Goal: Task Accomplishment & Management: Manage account settings

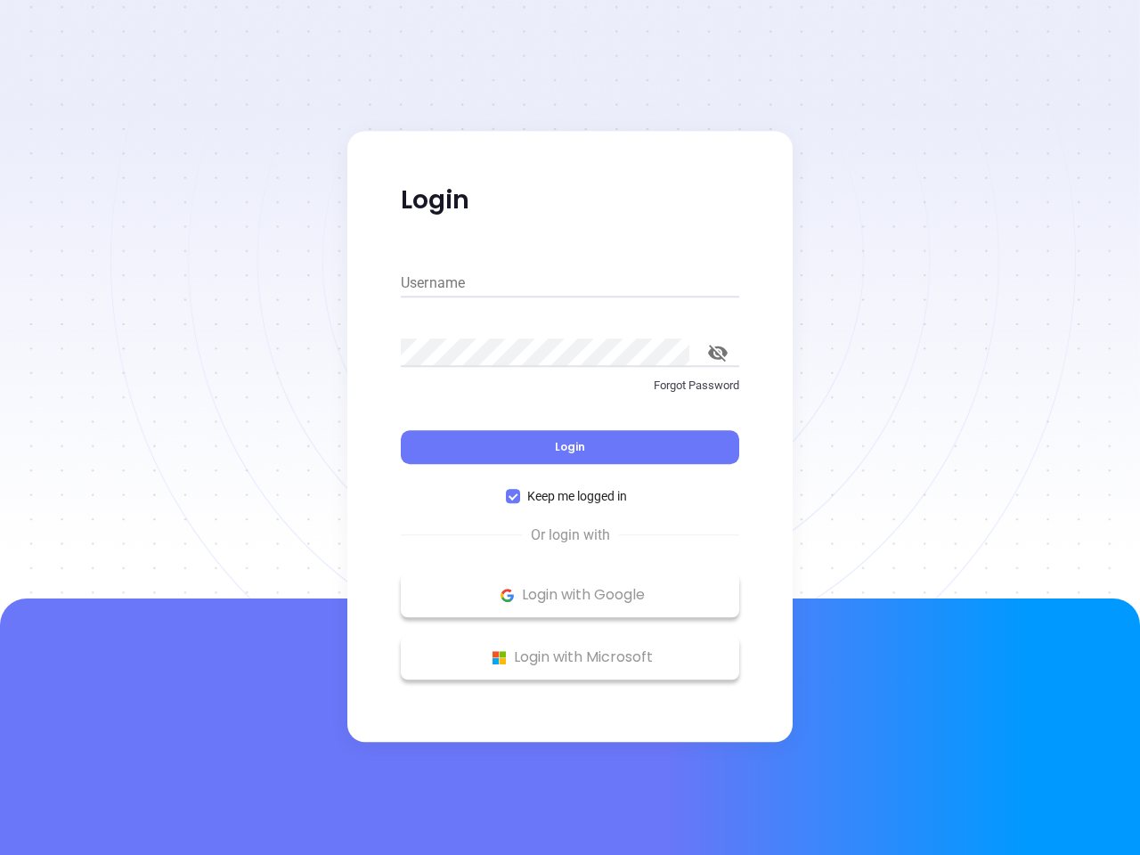
click at [570, 428] on div "Login" at bounding box center [570, 436] width 339 height 55
click at [570, 283] on input "Username" at bounding box center [570, 283] width 339 height 29
click at [718, 353] on icon "toggle password visibility" at bounding box center [718, 353] width 20 height 17
click at [570, 447] on span "Login" at bounding box center [570, 446] width 30 height 15
click at [570, 496] on span "Keep me logged in" at bounding box center [577, 496] width 114 height 20
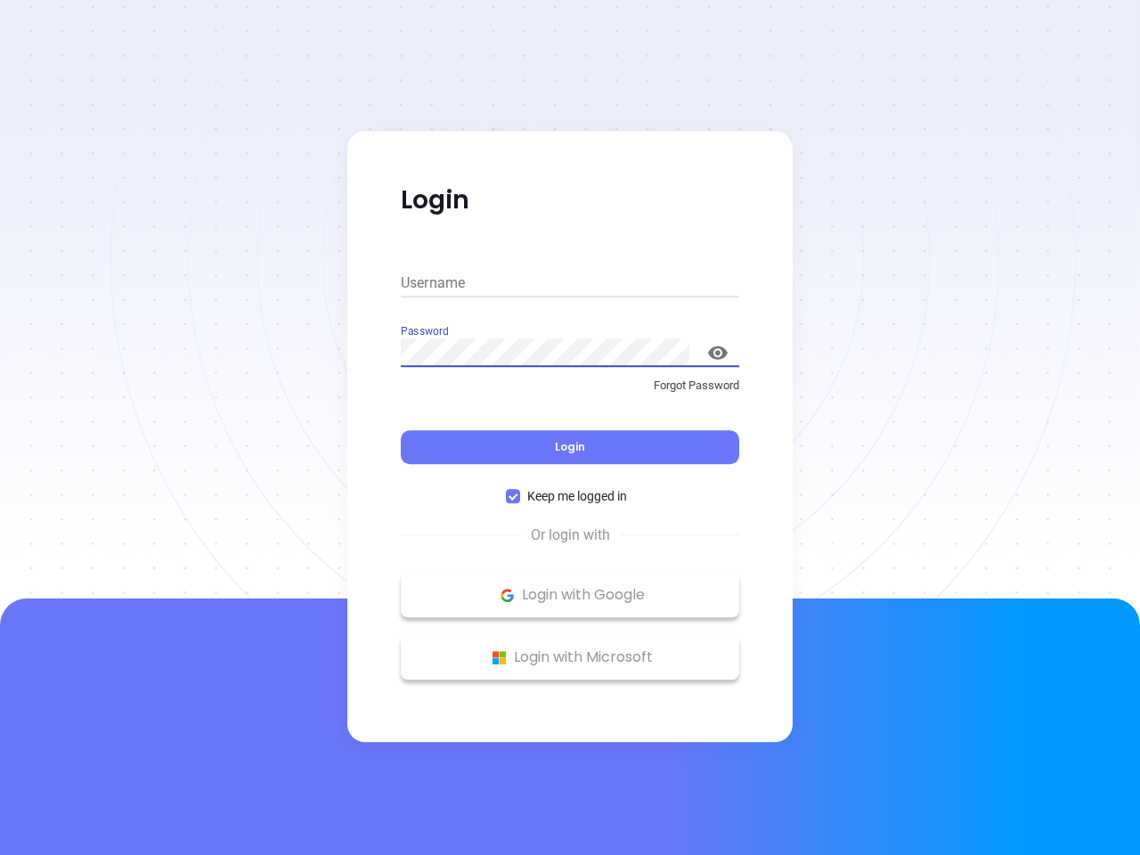
click at [520, 496] on input "Keep me logged in" at bounding box center [513, 496] width 14 height 14
checkbox input "false"
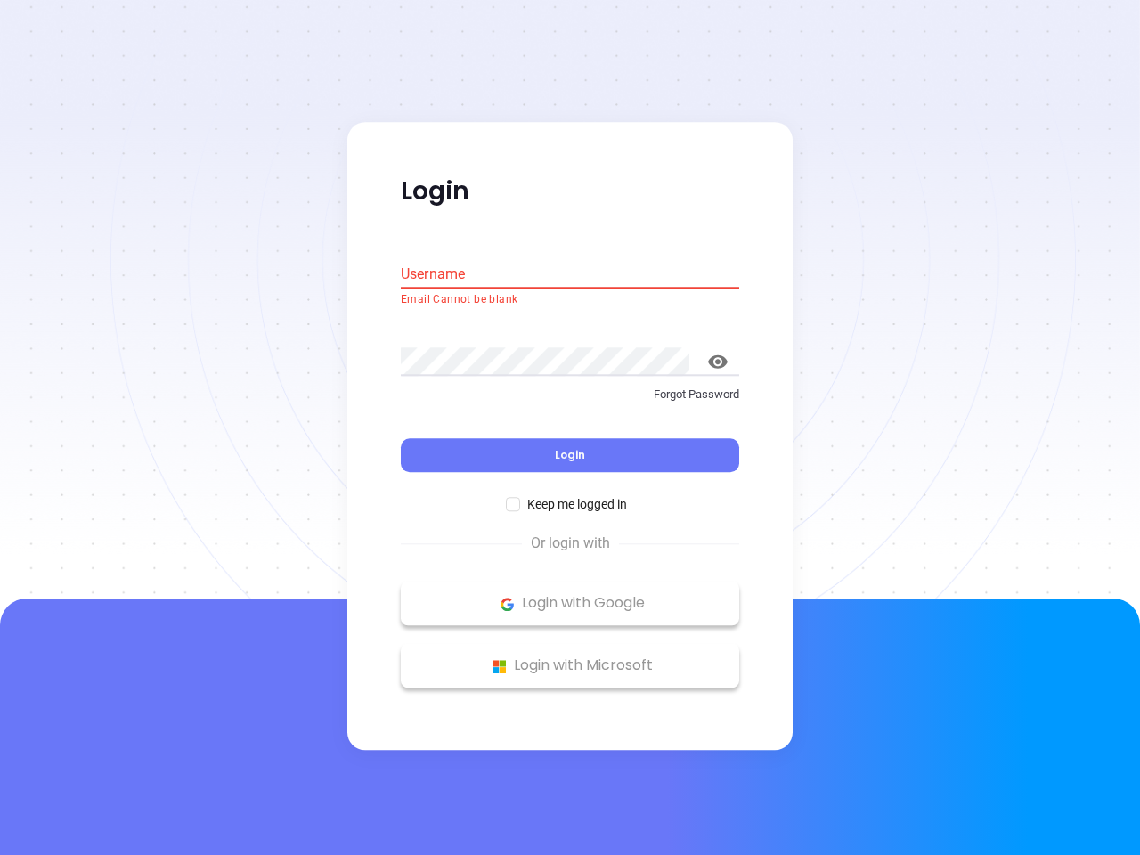
click at [570, 595] on p "Login with Google" at bounding box center [570, 604] width 321 height 27
click at [570, 657] on p "Login with Microsoft" at bounding box center [570, 666] width 321 height 27
